Goal: Task Accomplishment & Management: Manage account settings

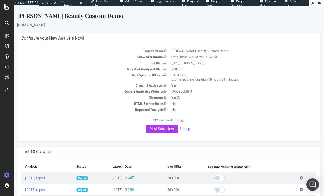
click at [185, 129] on link "Settings" at bounding box center [186, 128] width 12 height 4
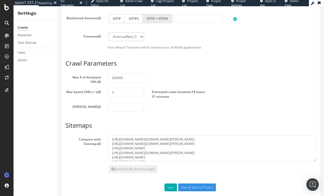
scroll to position [269, 0]
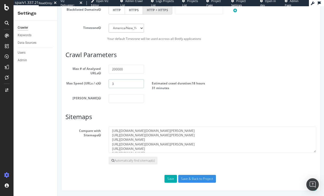
drag, startPoint x: 114, startPoint y: 82, endPoint x: 107, endPoint y: 84, distance: 7.1
click at [107, 83] on div "3" at bounding box center [126, 83] width 43 height 9
click at [124, 86] on input "6" at bounding box center [126, 83] width 35 height 9
type input "6"
click at [120, 101] on input "number" at bounding box center [126, 98] width 35 height 9
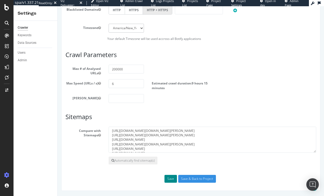
click at [165, 177] on button "Save" at bounding box center [171, 179] width 12 height 8
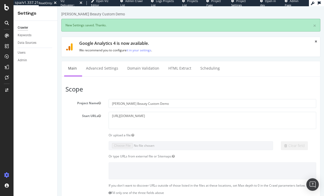
scroll to position [0, 0]
click at [106, 68] on link "Advanced Settings" at bounding box center [102, 68] width 40 height 14
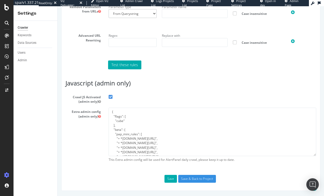
scroll to position [407, 0]
click at [110, 99] on label "Crawl JS Activated (admin only)" at bounding box center [191, 98] width 259 height 11
click at [58, 6] on input "Crawl JS Activated (admin only)" at bounding box center [58, 6] width 0 height 0
click at [189, 178] on input "Save & Back to Project" at bounding box center [197, 179] width 38 height 8
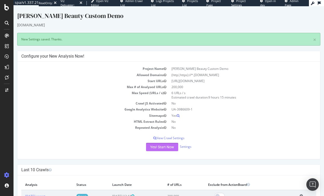
click at [158, 146] on button "Yes! Start Now" at bounding box center [162, 147] width 32 height 8
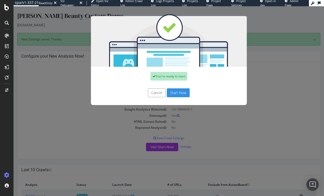
click at [184, 91] on button "Start Now" at bounding box center [178, 92] width 23 height 9
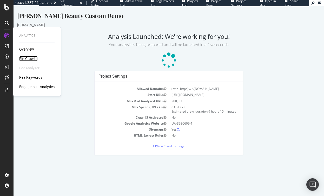
drag, startPoint x: 31, startPoint y: 57, endPoint x: 42, endPoint y: 61, distance: 10.8
click at [31, 57] on div "SiteCrawler" at bounding box center [28, 58] width 18 height 5
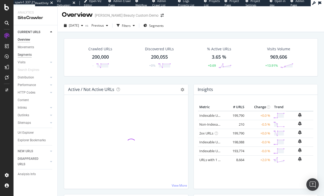
click at [25, 54] on div "Segments" at bounding box center [25, 54] width 14 height 5
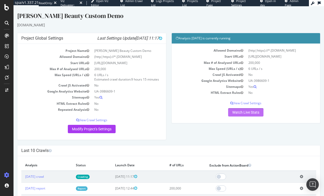
click at [232, 113] on link "Watch Live Stats" at bounding box center [245, 112] width 35 height 8
